Goal: Task Accomplishment & Management: Use online tool/utility

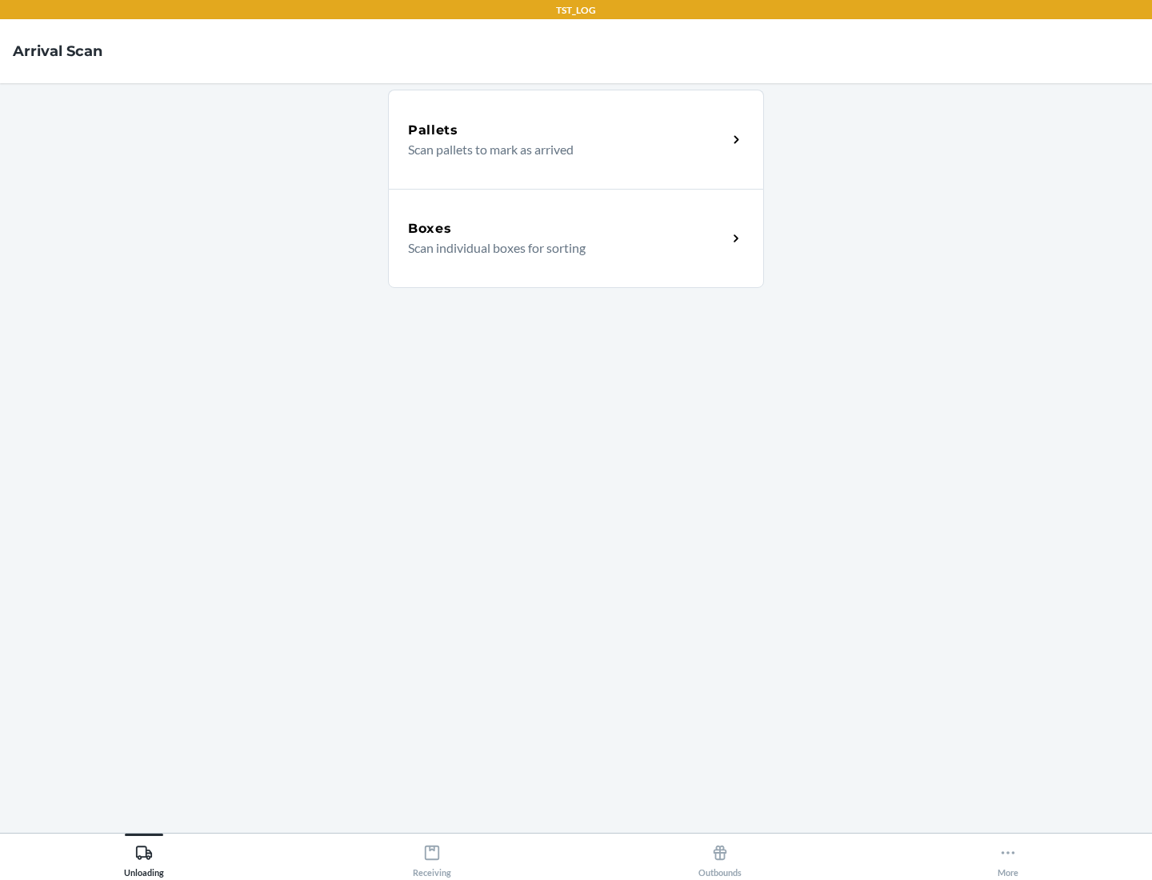
click at [567, 229] on div "Boxes" at bounding box center [567, 228] width 319 height 19
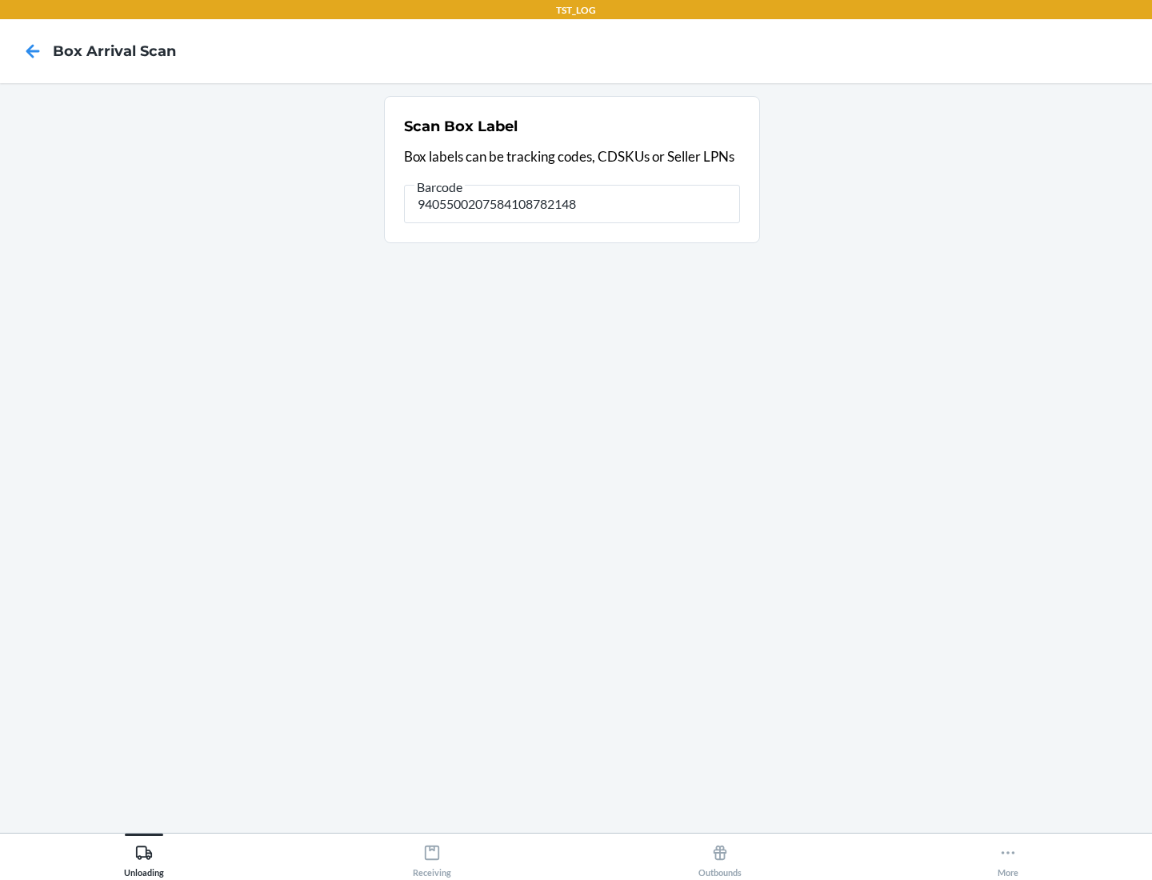
type input "9405500207584108782148"
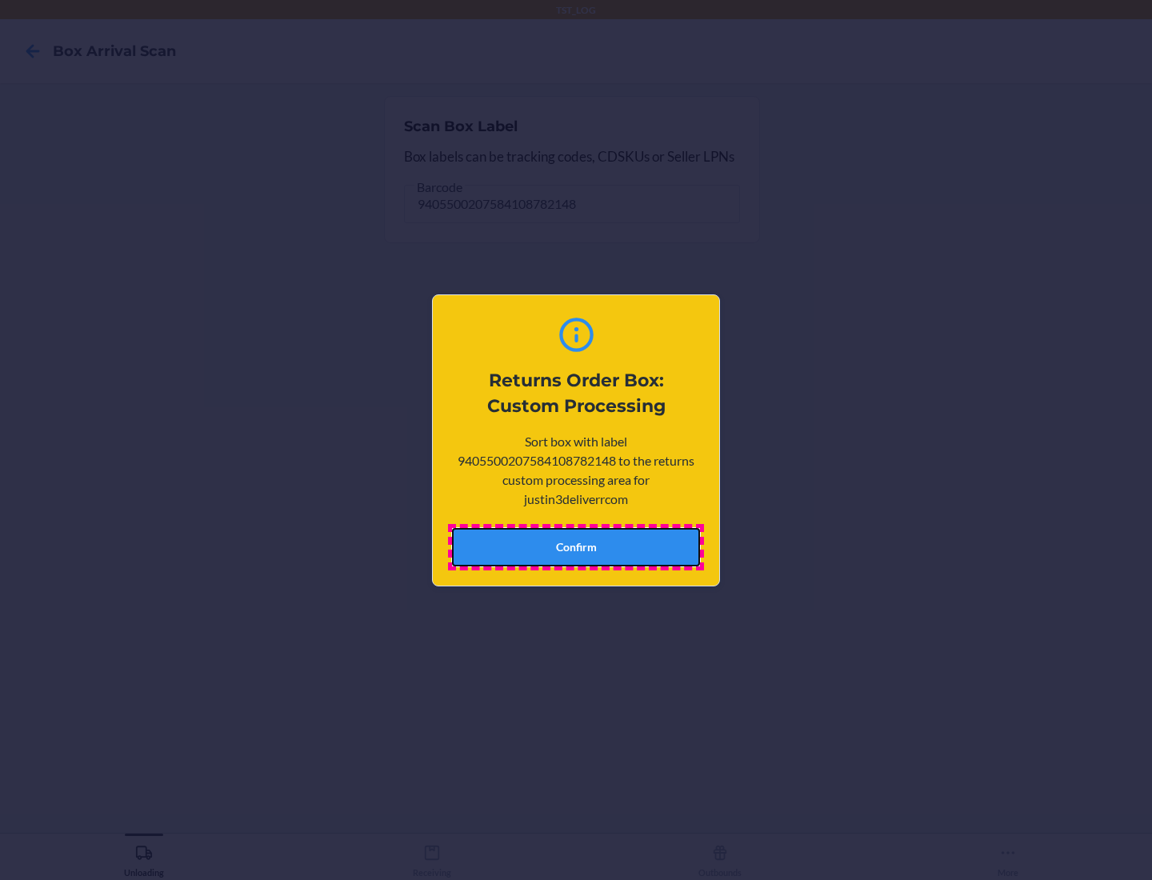
click at [576, 546] on button "Confirm" at bounding box center [576, 547] width 248 height 38
